Goal: Navigation & Orientation: Find specific page/section

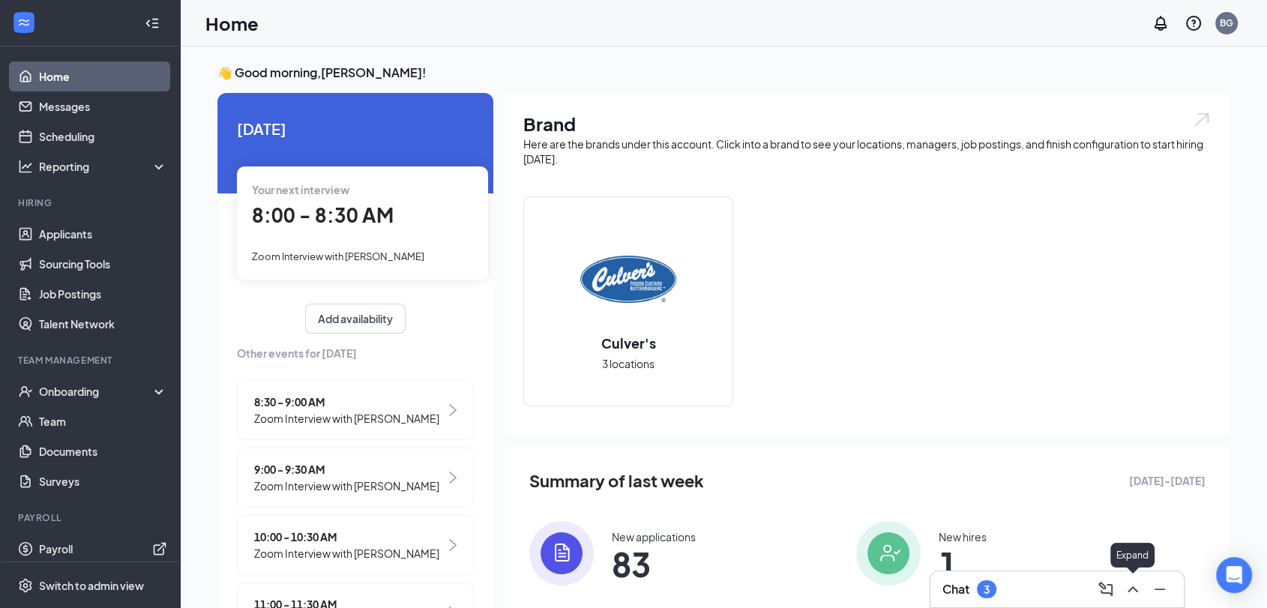
click at [1138, 589] on icon "ChevronUp" at bounding box center [1133, 589] width 18 height 18
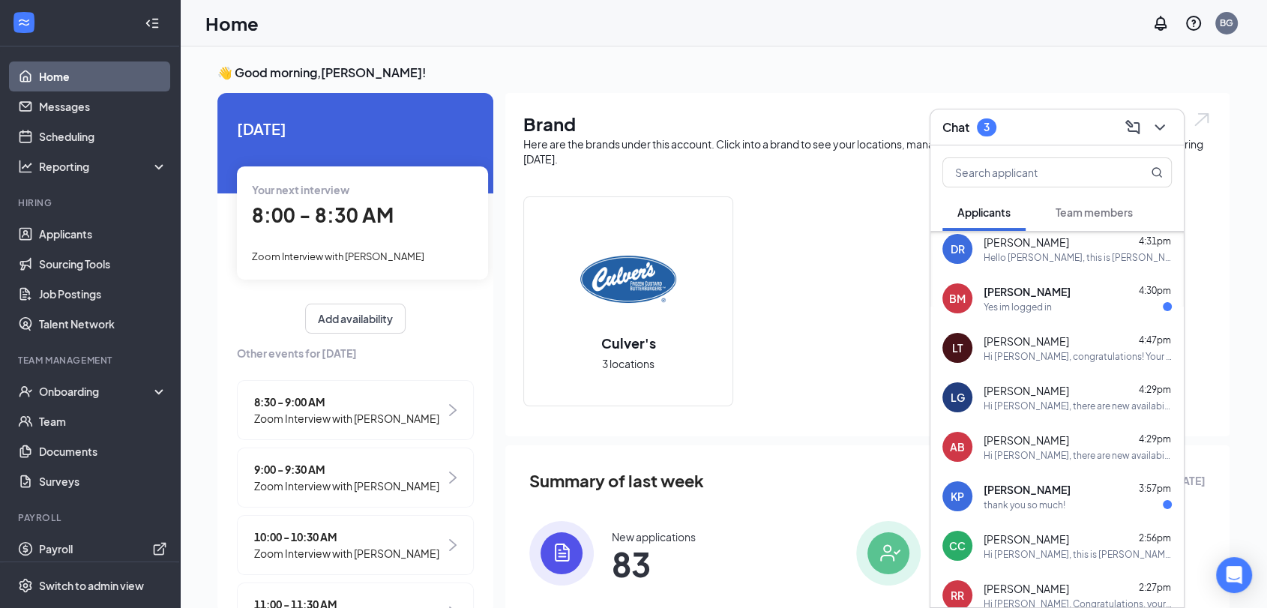
scroll to position [506, 0]
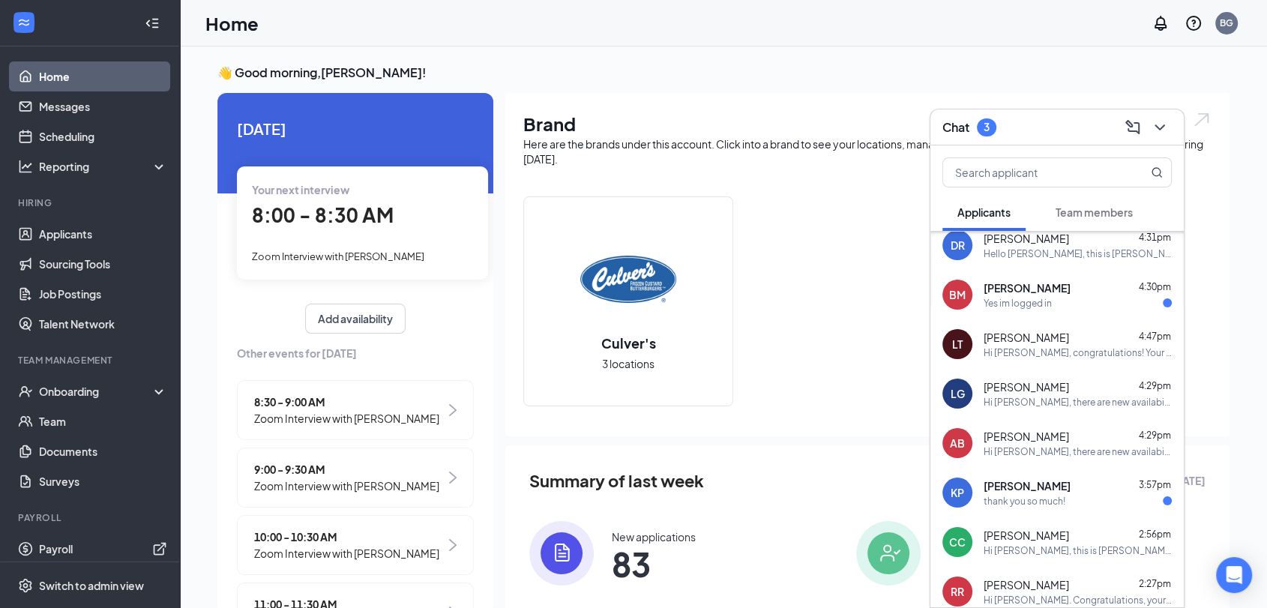
click at [1113, 297] on div "Yes im logged in" at bounding box center [1078, 303] width 188 height 13
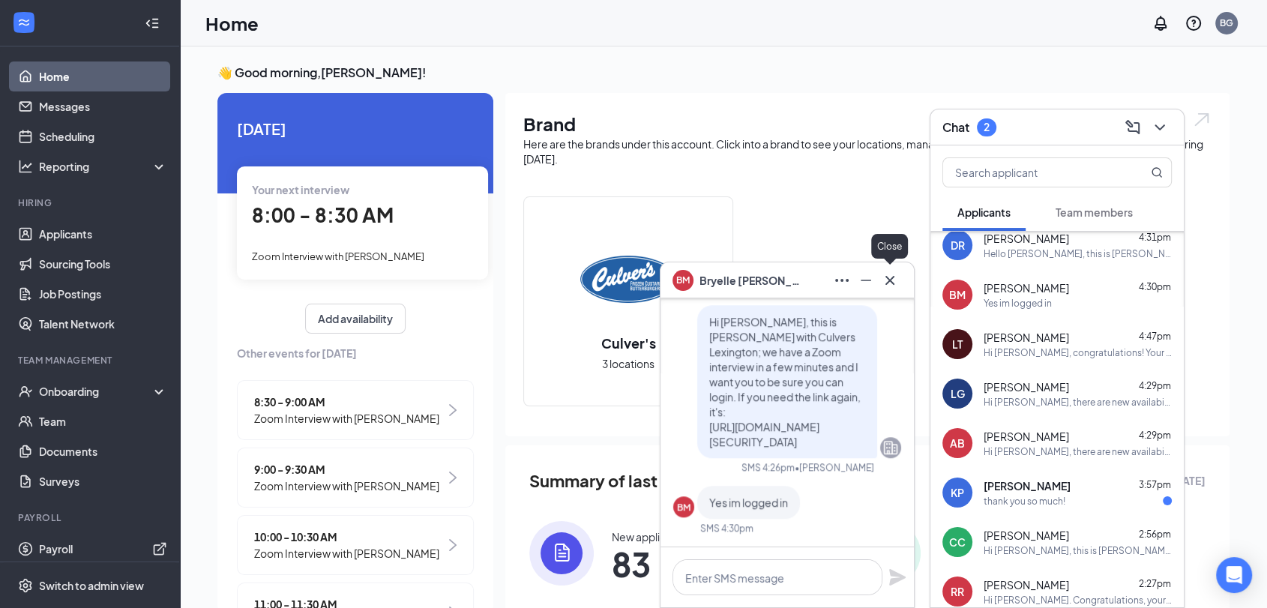
click at [895, 280] on icon "Cross" at bounding box center [890, 280] width 18 height 18
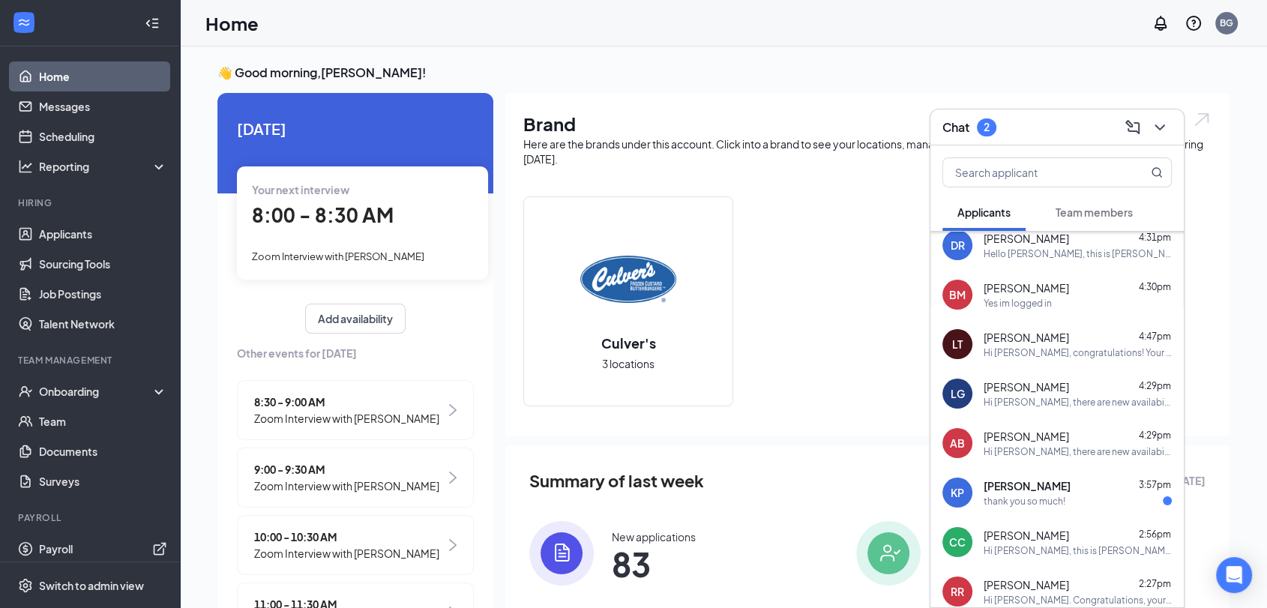
click at [1069, 501] on div "thank you so much!" at bounding box center [1078, 501] width 188 height 13
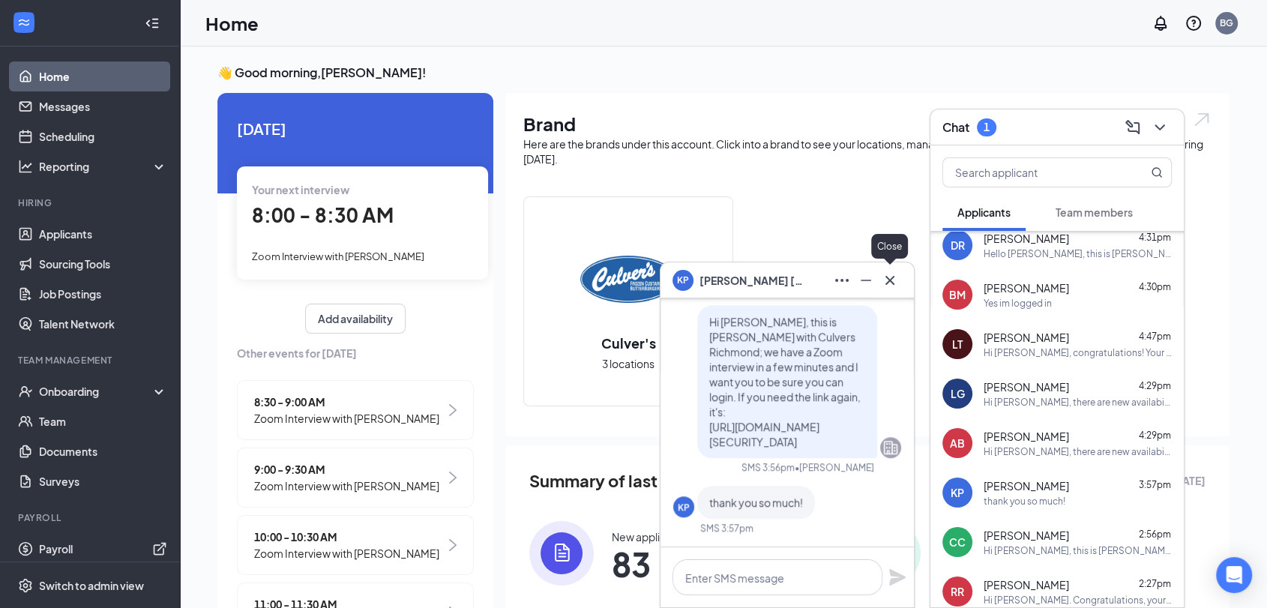
click at [891, 281] on icon "Cross" at bounding box center [890, 279] width 9 height 9
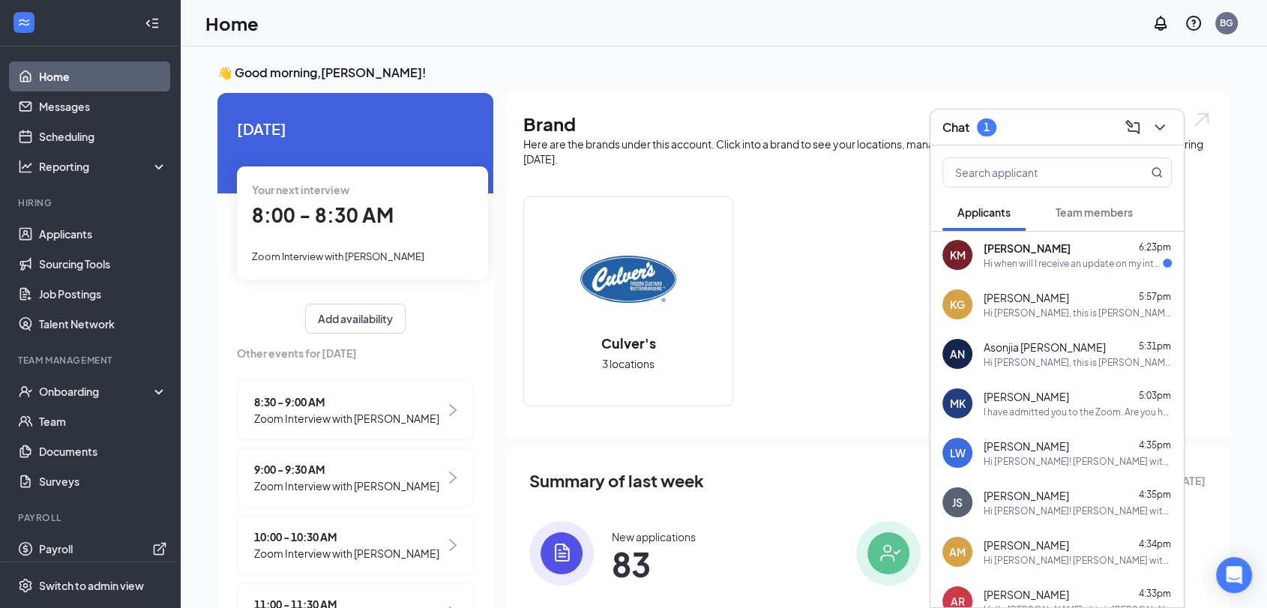
scroll to position [0, 0]
click at [1100, 259] on div "Hi when will I receive an update on my interview" at bounding box center [1073, 265] width 179 height 13
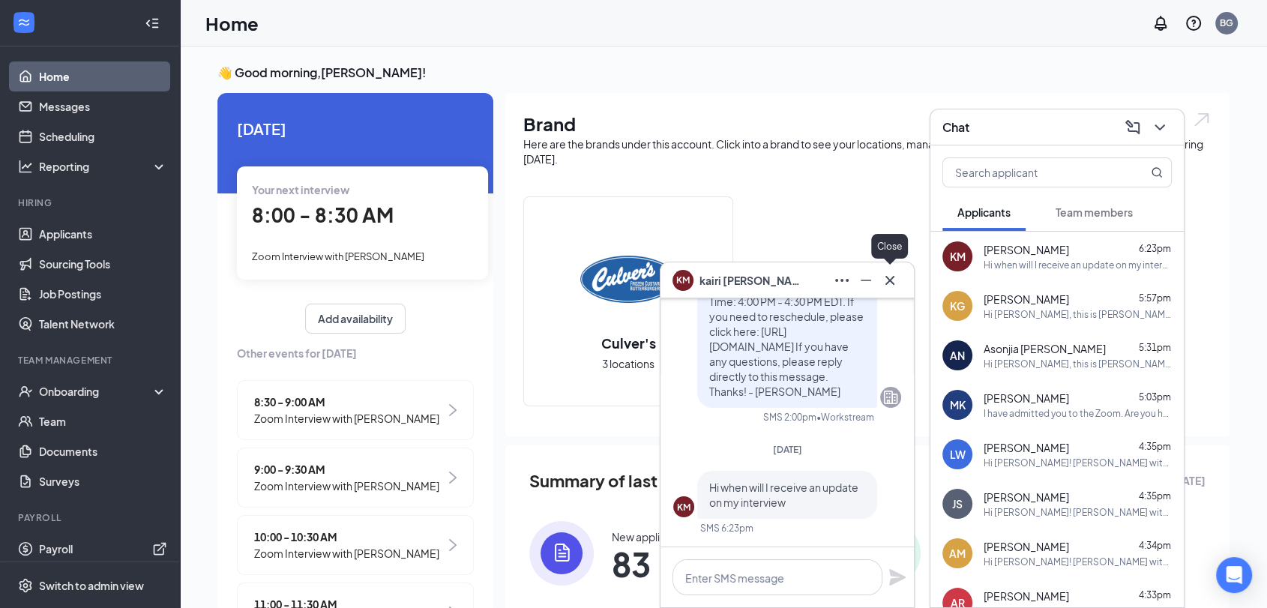
click at [900, 277] on button at bounding box center [890, 280] width 24 height 24
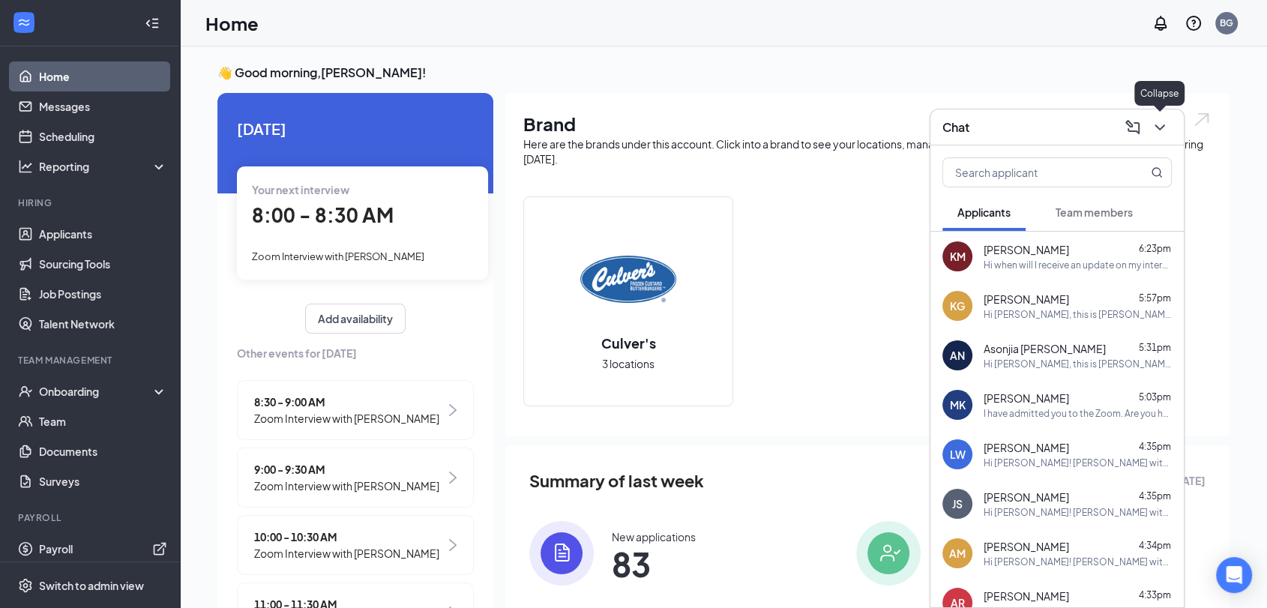
click at [1154, 127] on icon "ChevronDown" at bounding box center [1160, 127] width 18 height 18
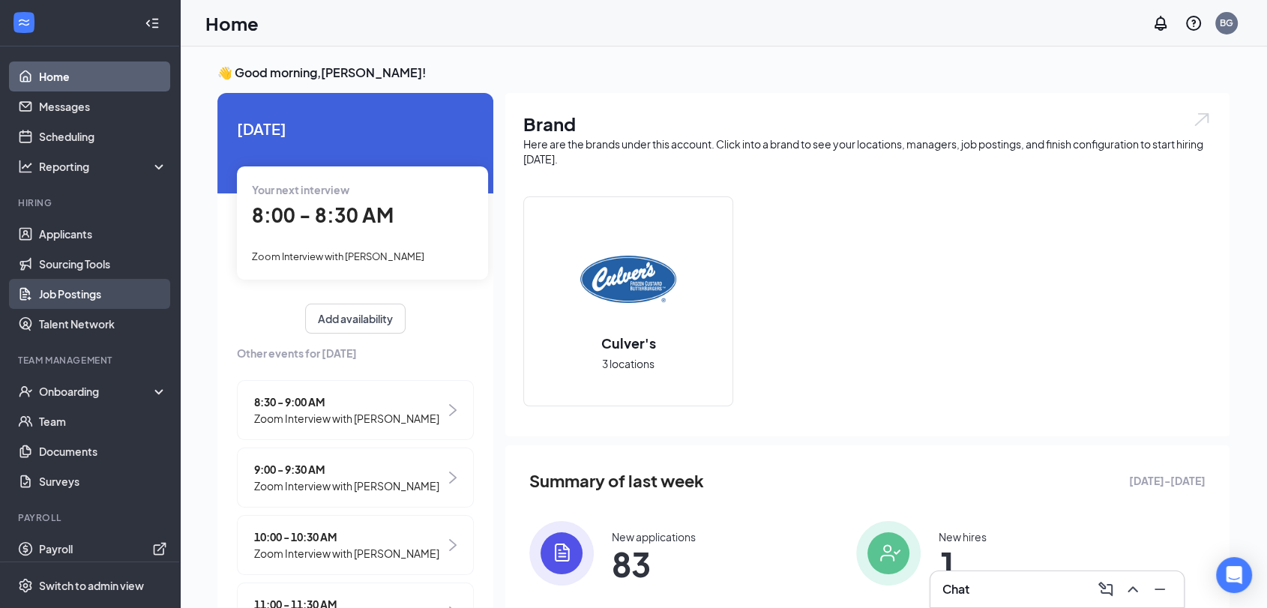
click at [85, 290] on link "Job Postings" at bounding box center [103, 294] width 128 height 30
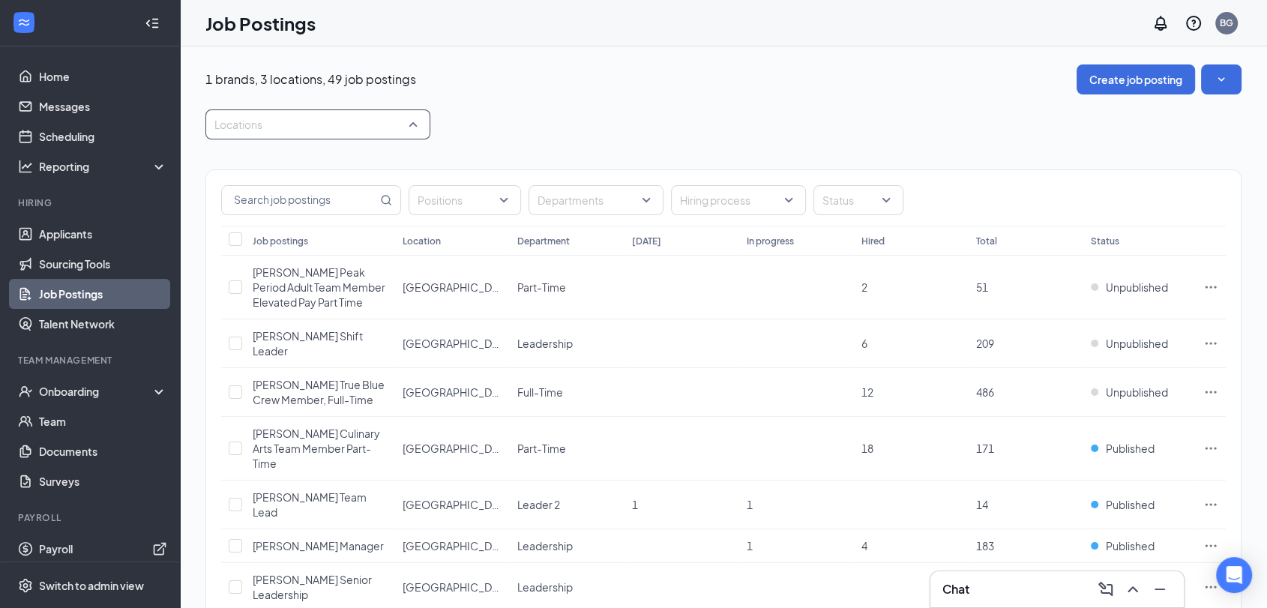
click at [411, 121] on div at bounding box center [310, 124] width 202 height 24
click at [514, 82] on div "1 brands, 3 locations, 49 job postings Create job posting" at bounding box center [723, 79] width 1036 height 30
click at [80, 136] on link "Scheduling" at bounding box center [103, 136] width 128 height 30
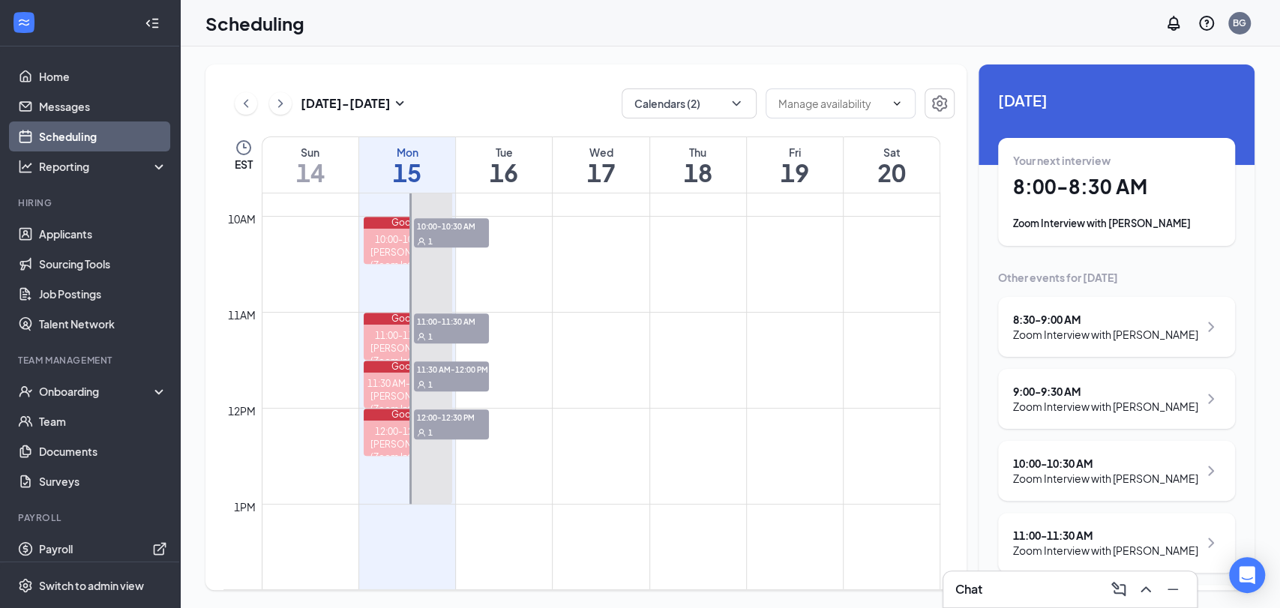
scroll to position [904, 0]
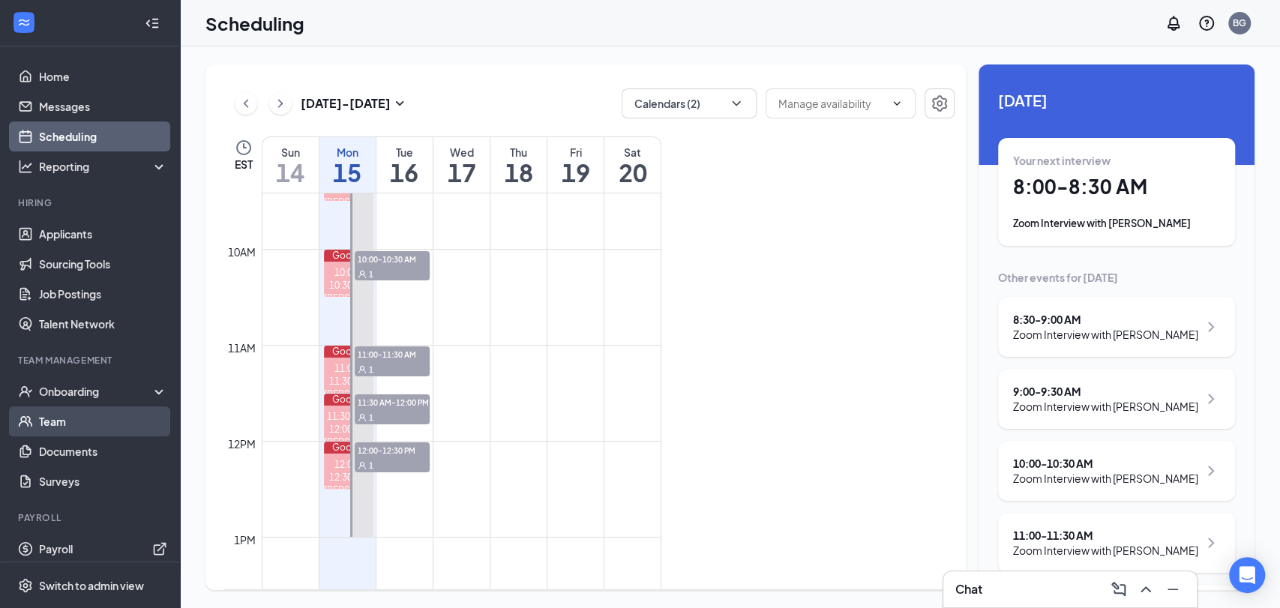
click at [67, 416] on link "Team" at bounding box center [103, 421] width 128 height 30
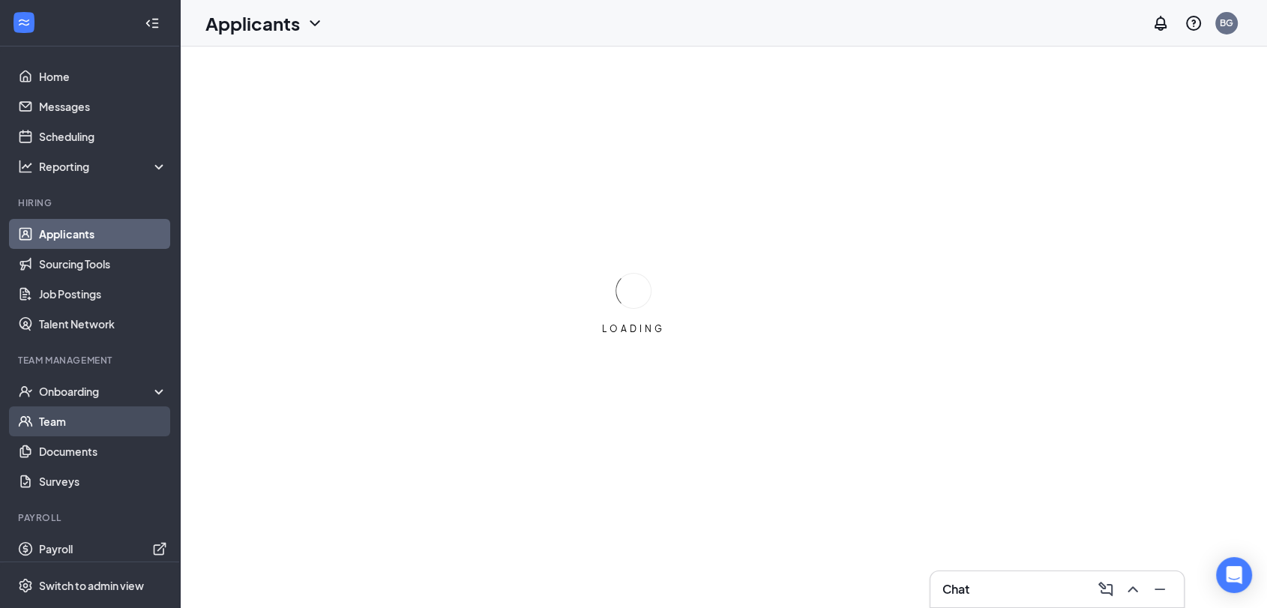
click at [84, 412] on link "Team" at bounding box center [103, 421] width 128 height 30
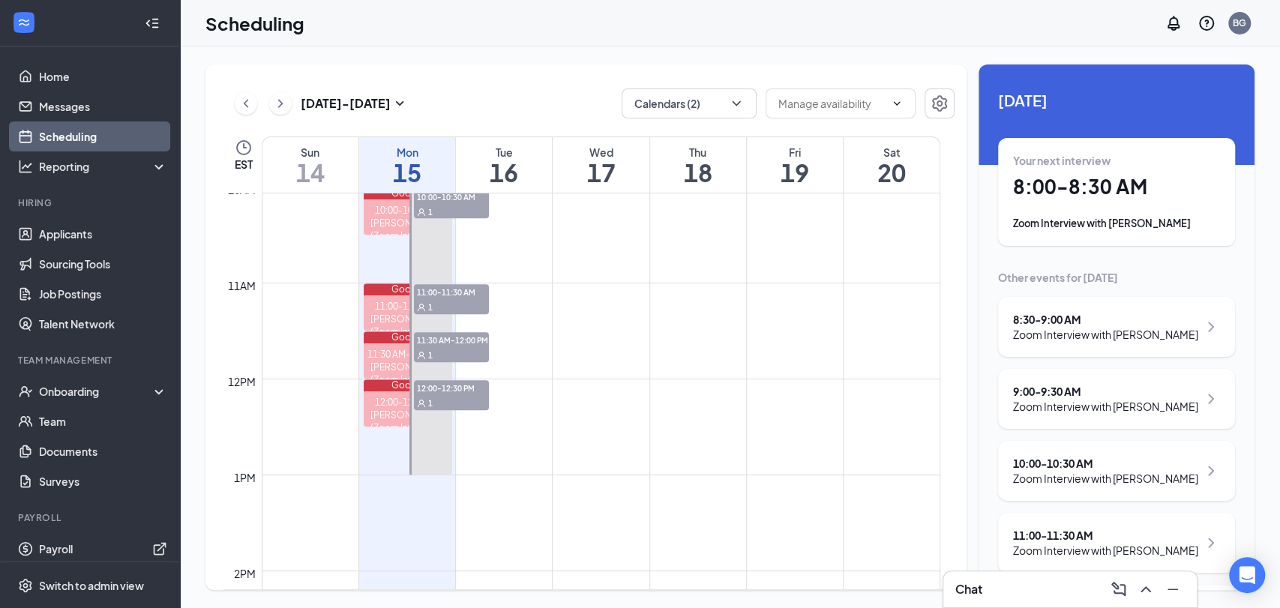
scroll to position [963, 0]
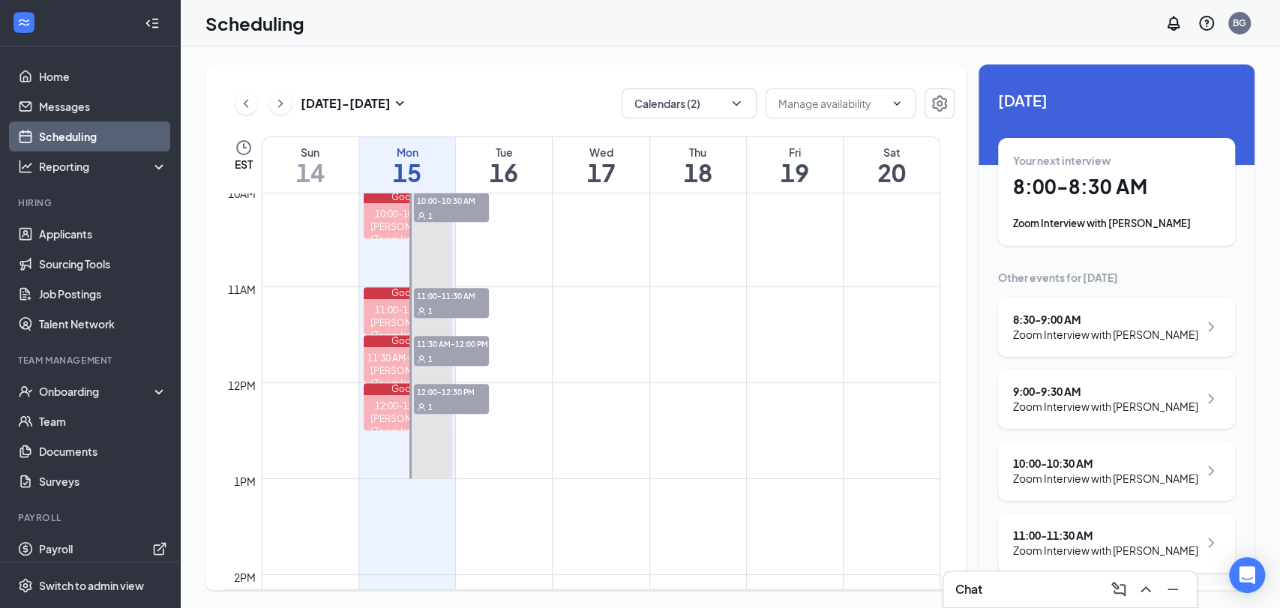
click at [716, 37] on div "Scheduling BG" at bounding box center [730, 23] width 1100 height 46
click at [385, 10] on div "Scheduling BG" at bounding box center [730, 23] width 1100 height 46
